Goal: Task Accomplishment & Management: Complete application form

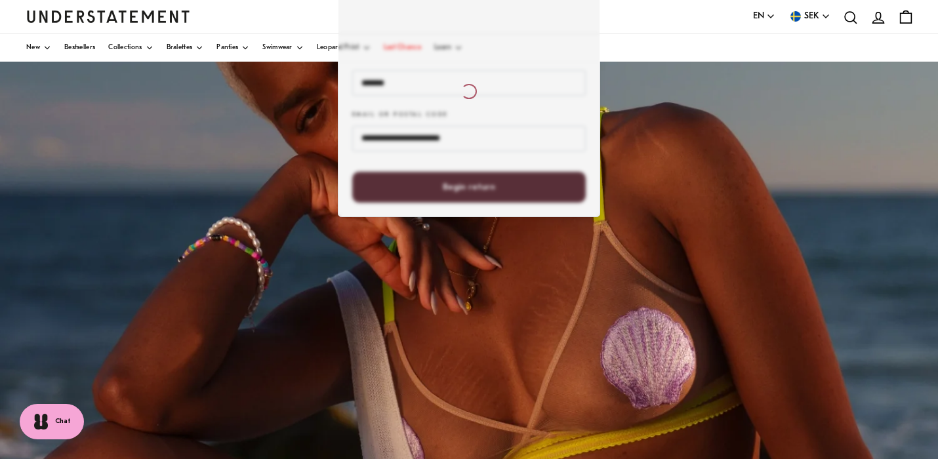
scroll to position [291, 0]
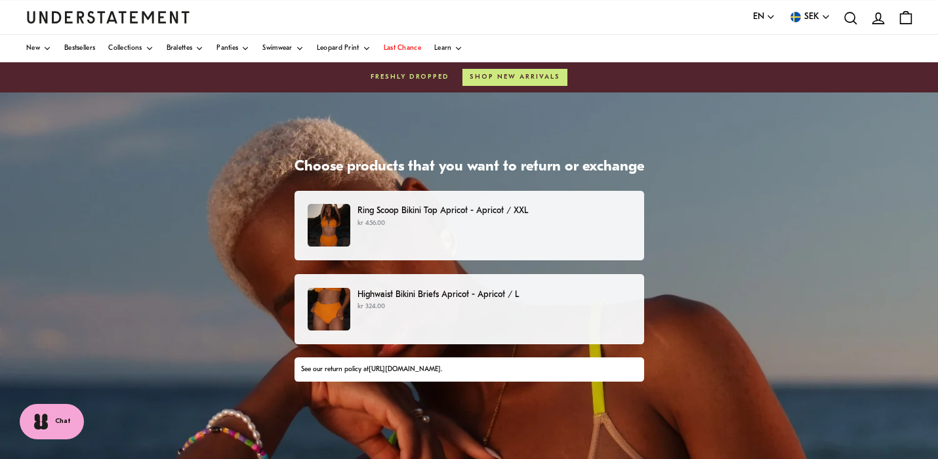
click at [511, 209] on p "Ring Scoop Bikini Top Apricot - Apricot / XXL" at bounding box center [494, 211] width 273 height 14
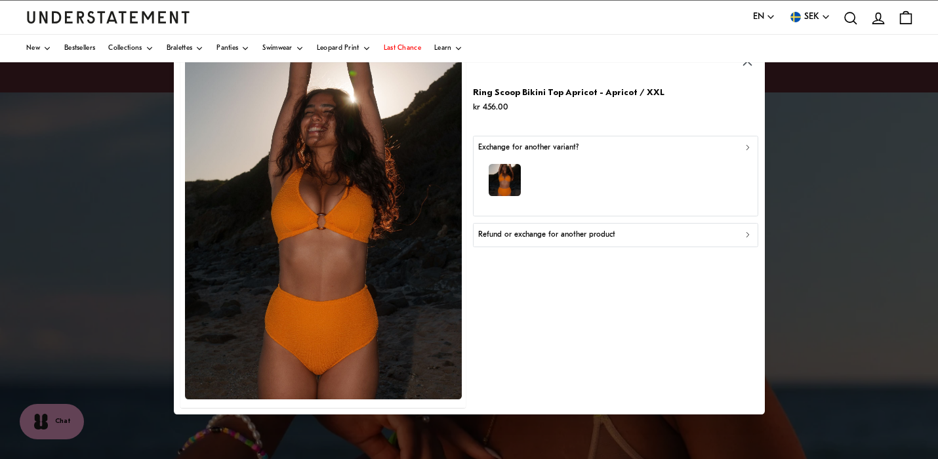
click at [575, 235] on p "Refund or exchange for another product" at bounding box center [546, 236] width 137 height 12
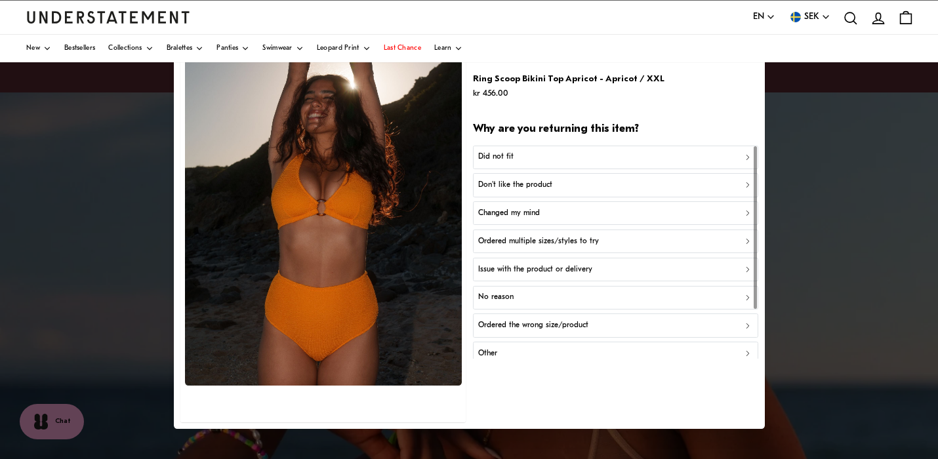
click at [667, 157] on div "Did not fit" at bounding box center [615, 157] width 274 height 12
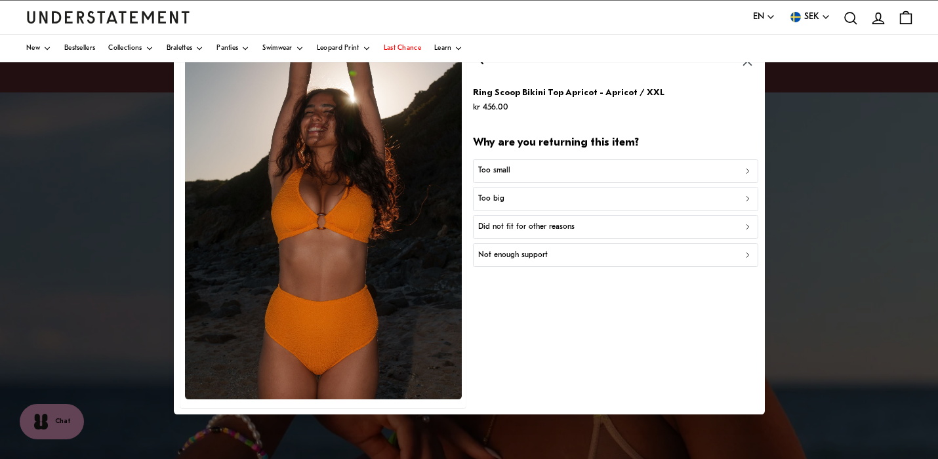
click at [667, 165] on div "Too small" at bounding box center [615, 171] width 274 height 12
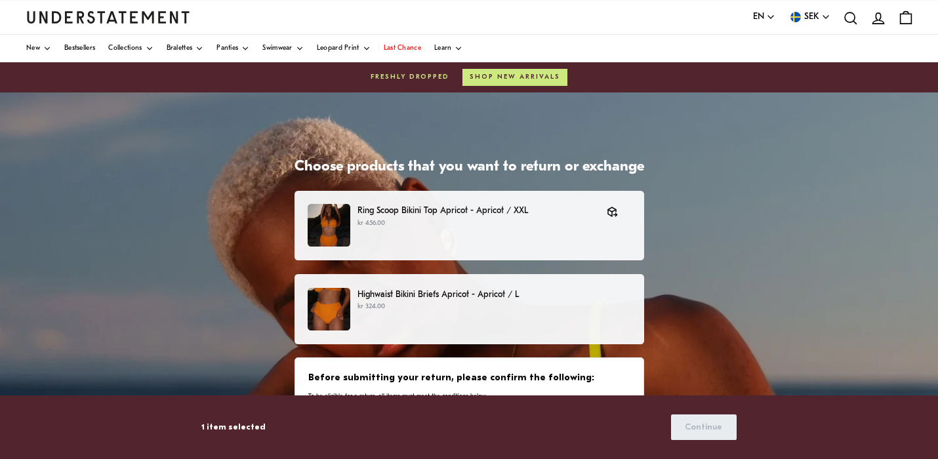
click at [503, 292] on p "Highwaist Bikini Briefs Apricot - Apricot / L" at bounding box center [494, 295] width 273 height 14
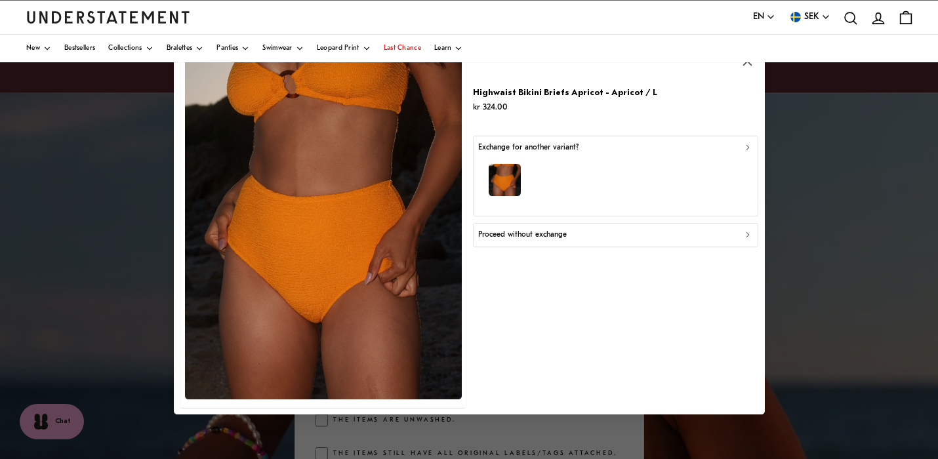
click at [560, 234] on p "Proceed without exchange" at bounding box center [522, 236] width 89 height 12
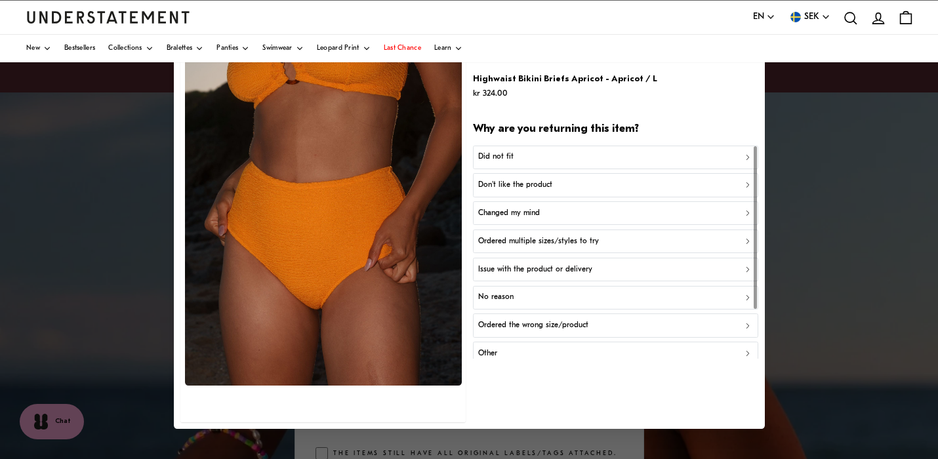
click at [491, 351] on p "Other" at bounding box center [487, 354] width 19 height 12
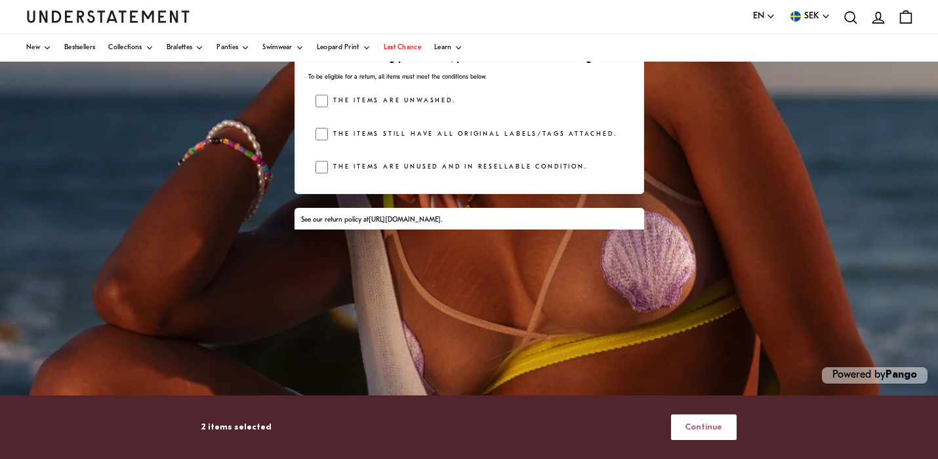
scroll to position [289, 0]
click at [701, 426] on span "Continue" at bounding box center [703, 427] width 37 height 24
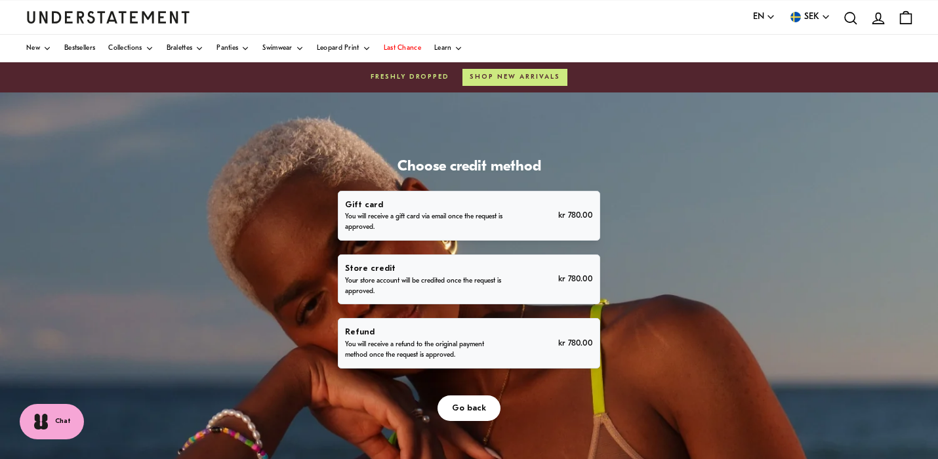
click at [503, 361] on p "You will receive a refund to the original payment method once the request is ap…" at bounding box center [424, 350] width 158 height 21
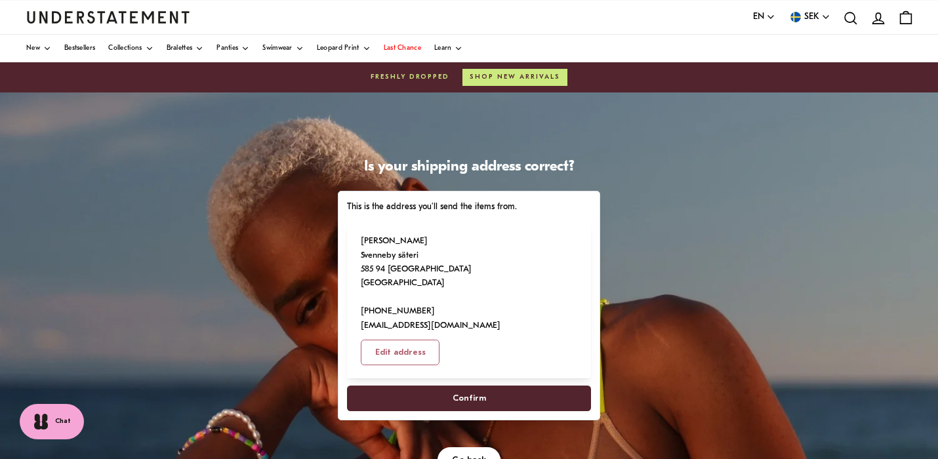
click at [486, 411] on span "Confirm" at bounding box center [469, 398] width 33 height 24
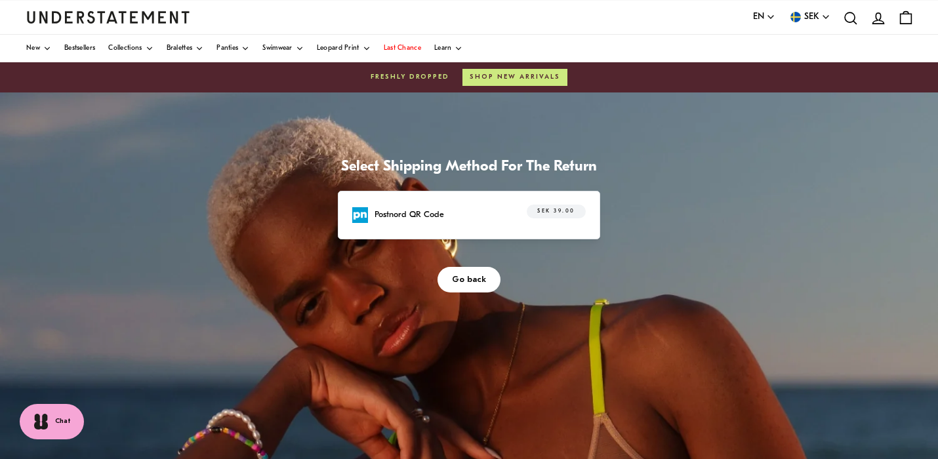
click at [575, 218] on span "SEK 39.00" at bounding box center [555, 211] width 37 height 13
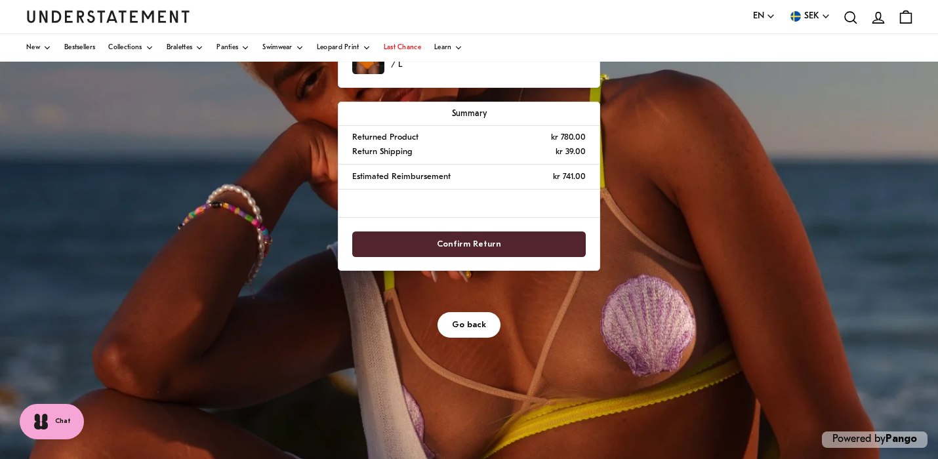
scroll to position [228, 0]
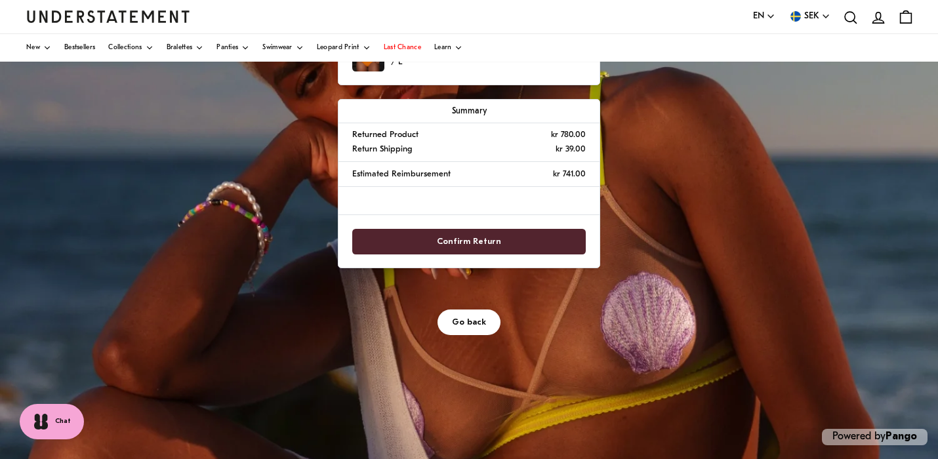
click at [501, 254] on span "Confirm Return" at bounding box center [469, 242] width 64 height 24
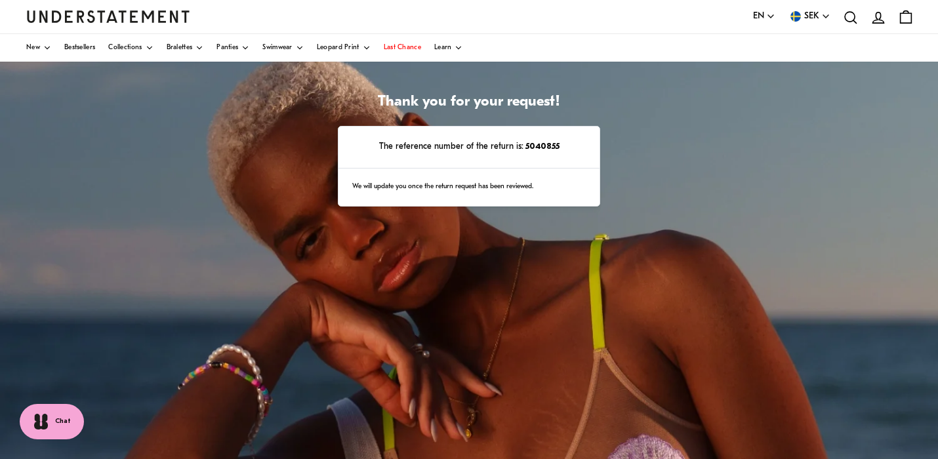
scroll to position [64, 0]
